Goal: Information Seeking & Learning: Understand process/instructions

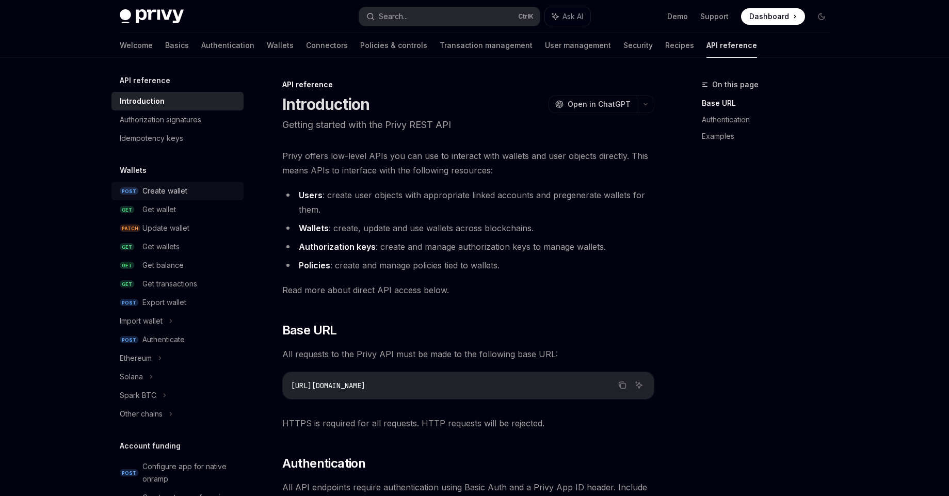
click at [176, 193] on div "Create wallet" at bounding box center [164, 191] width 45 height 12
click at [185, 190] on div "Create wallet" at bounding box center [164, 191] width 45 height 12
click at [165, 189] on div "Create wallet" at bounding box center [164, 191] width 45 height 12
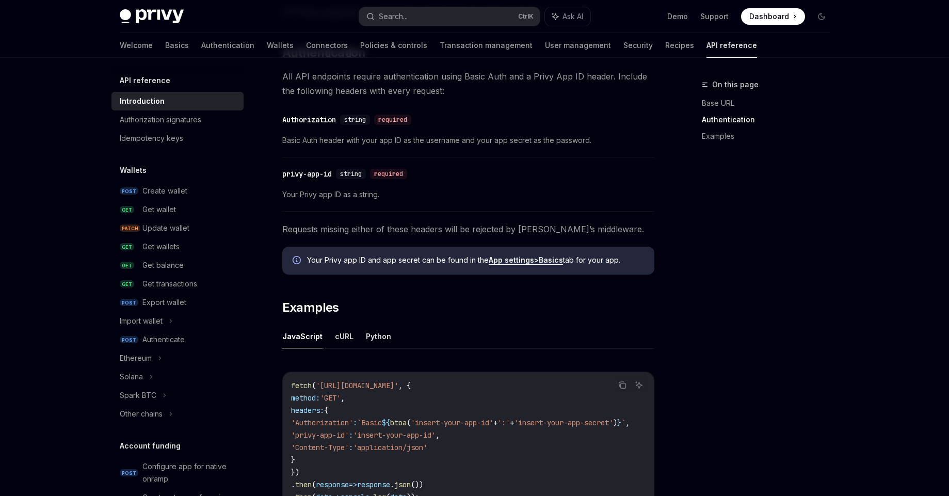
scroll to position [321, 0]
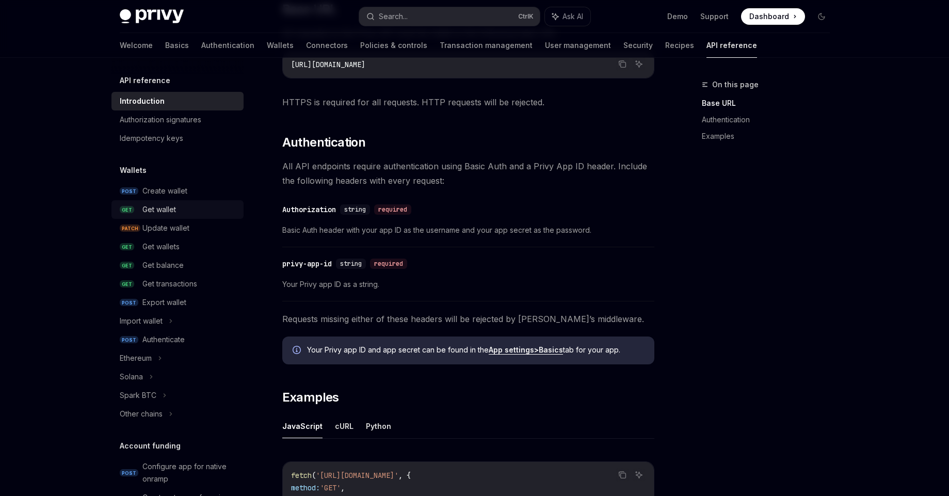
click at [148, 206] on div "Get wallet" at bounding box center [159, 209] width 34 height 12
click at [152, 180] on div "Wallets POST Create wallet GET Get wallet PATCH Update wallet GET Get wallets G…" at bounding box center [177, 293] width 132 height 259
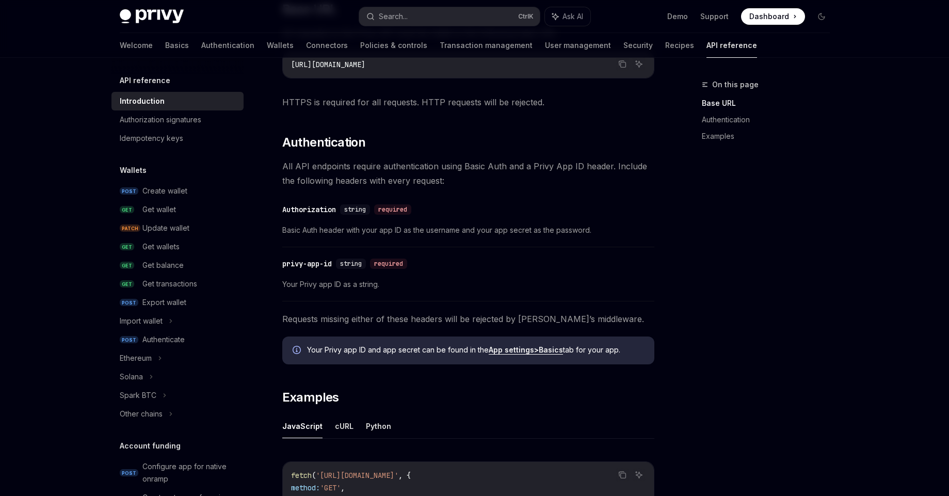
click at [152, 181] on div "Wallets POST Create wallet GET Get wallet PATCH Update wallet GET Get wallets G…" at bounding box center [177, 293] width 132 height 259
click at [154, 187] on div "Create wallet" at bounding box center [164, 191] width 45 height 12
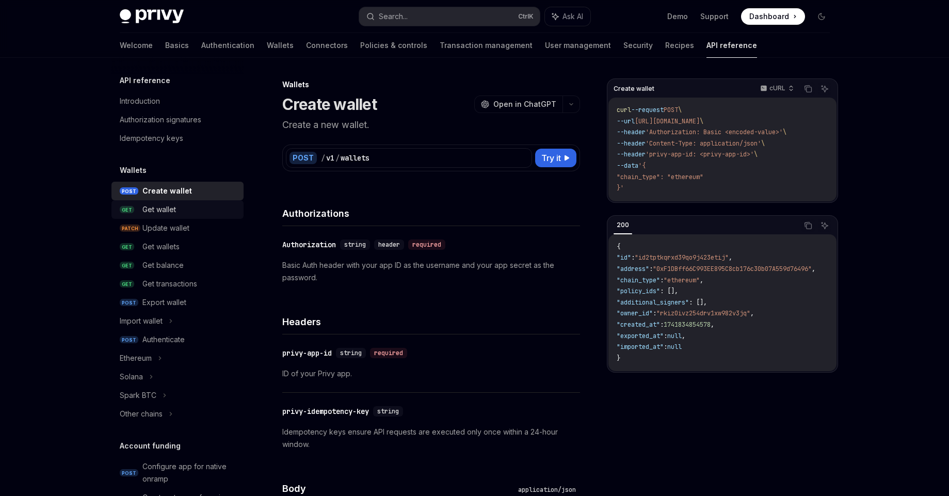
click at [206, 209] on div "Get wallet" at bounding box center [189, 209] width 95 height 12
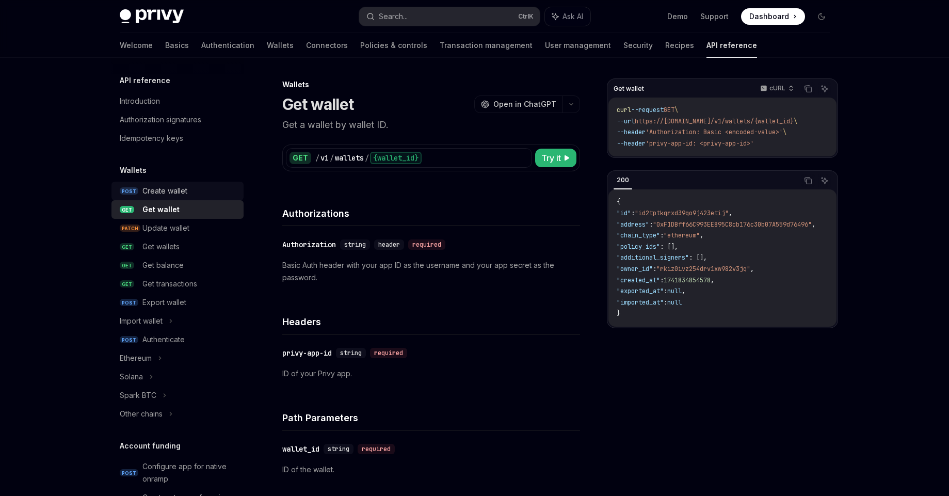
click at [208, 197] on div "Create wallet" at bounding box center [189, 191] width 95 height 12
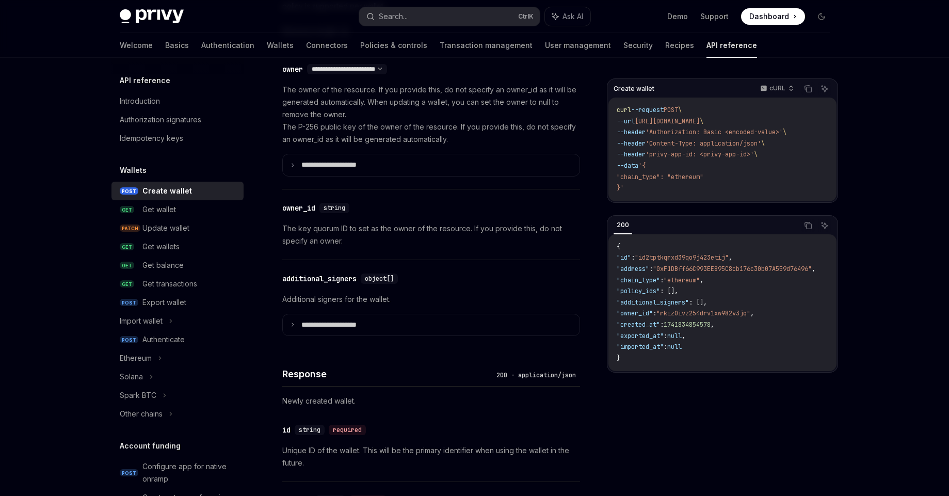
scroll to position [743, 0]
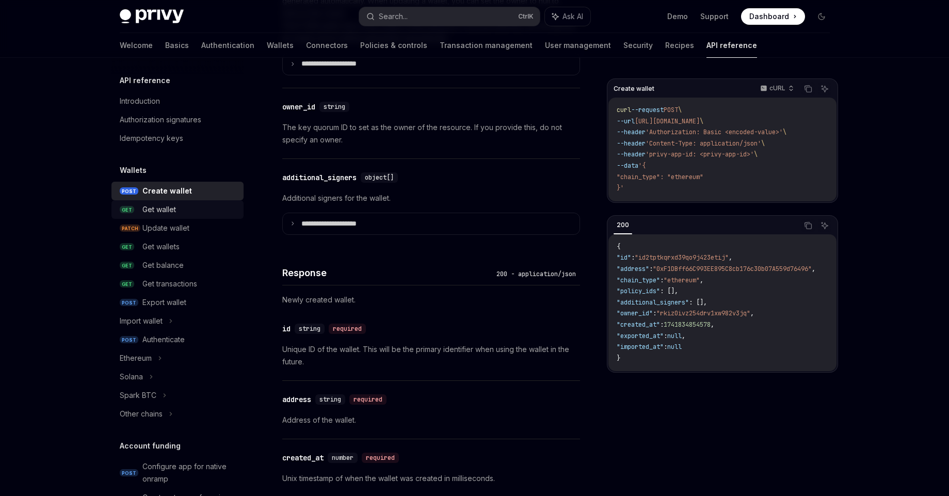
click at [175, 205] on div "Get wallet" at bounding box center [159, 209] width 34 height 12
click at [179, 184] on link "POST Create wallet" at bounding box center [177, 191] width 132 height 19
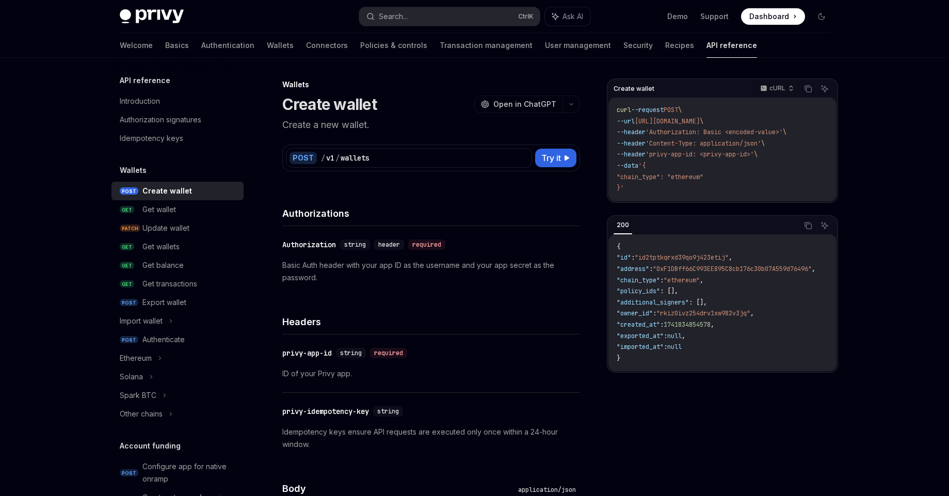
type textarea "*"
